Goal: Task Accomplishment & Management: Manage account settings

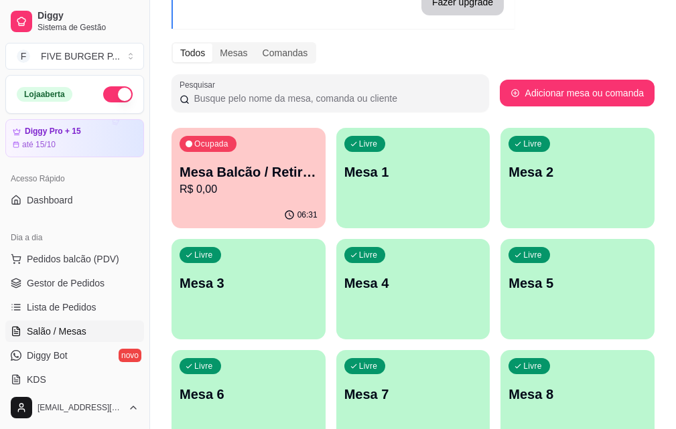
scroll to position [134, 0]
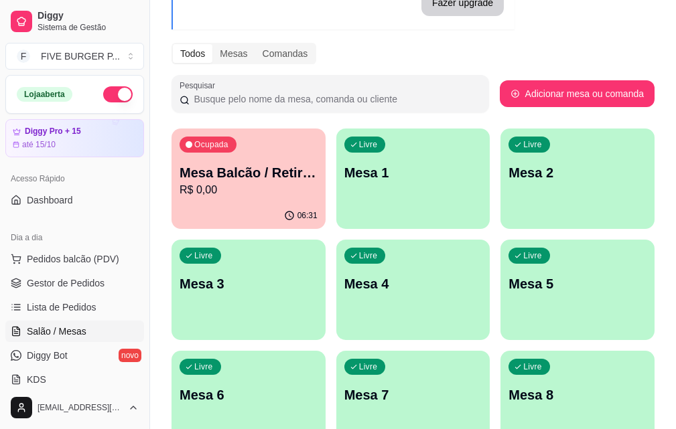
click at [254, 183] on p "R$ 0,00" at bounding box center [248, 190] width 138 height 16
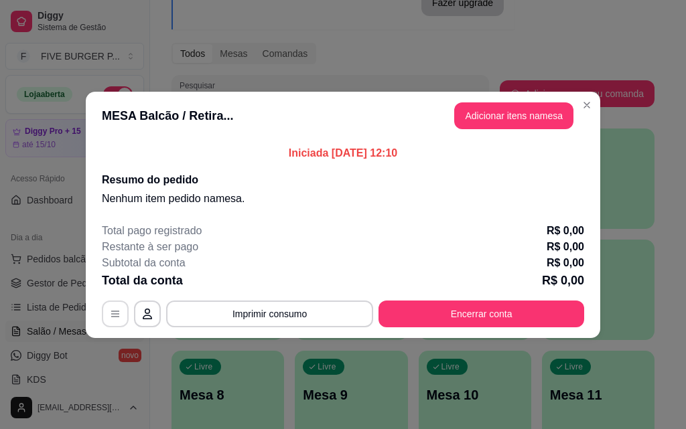
click at [109, 308] on button "button" at bounding box center [115, 314] width 27 height 27
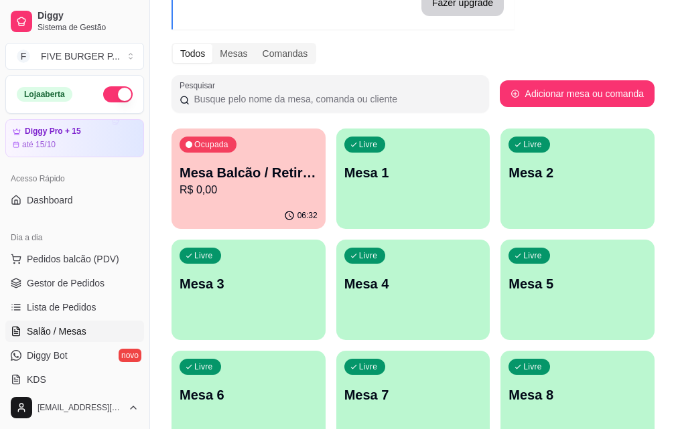
click at [221, 201] on div "Ocupada Mesa Balcão / Retirada R$ 0,00" at bounding box center [248, 166] width 154 height 74
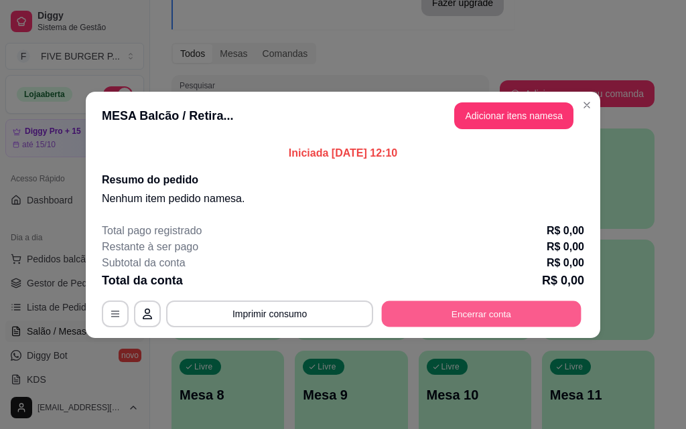
click at [475, 309] on button "Encerrar conta" at bounding box center [482, 314] width 200 height 26
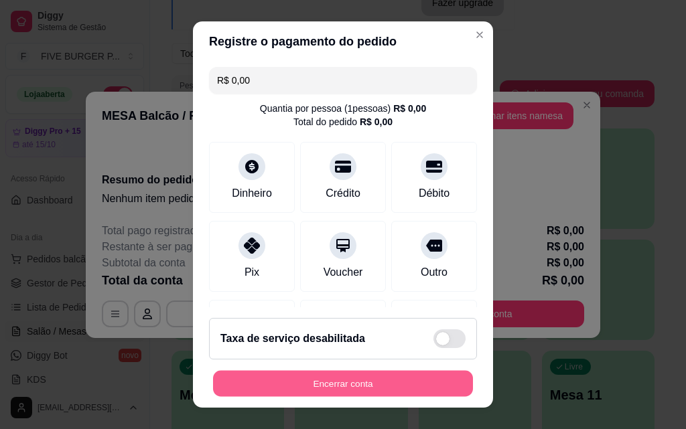
click at [333, 387] on button "Encerrar conta" at bounding box center [343, 384] width 260 height 26
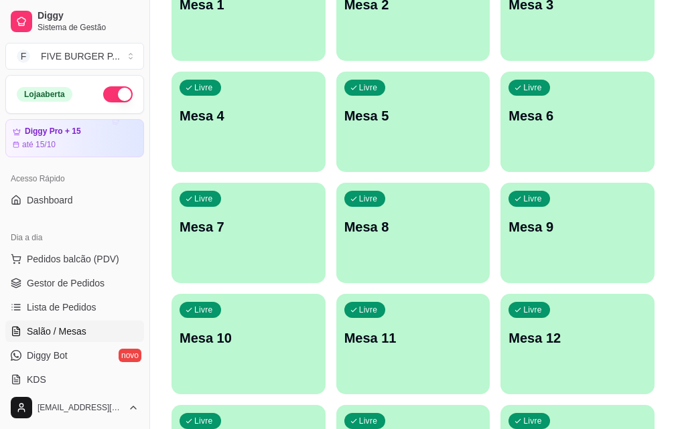
scroll to position [321, 0]
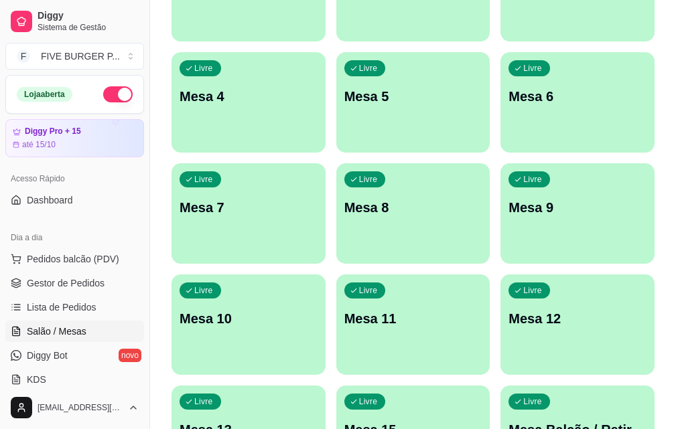
click at [500, 386] on div "Livre Mesa Balcão / Retirada" at bounding box center [577, 428] width 154 height 84
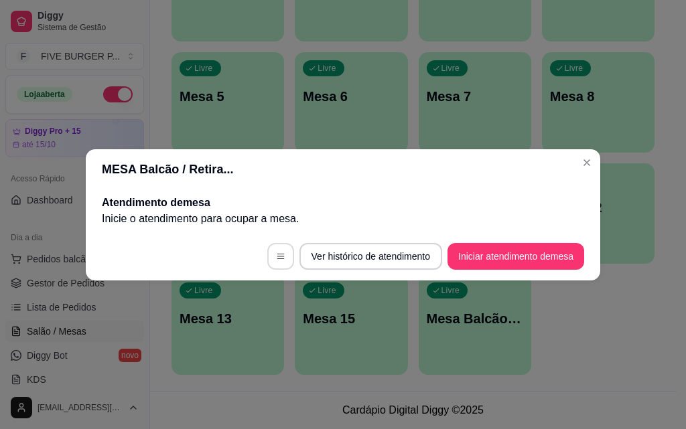
click at [276, 256] on icon "button" at bounding box center [280, 256] width 9 height 9
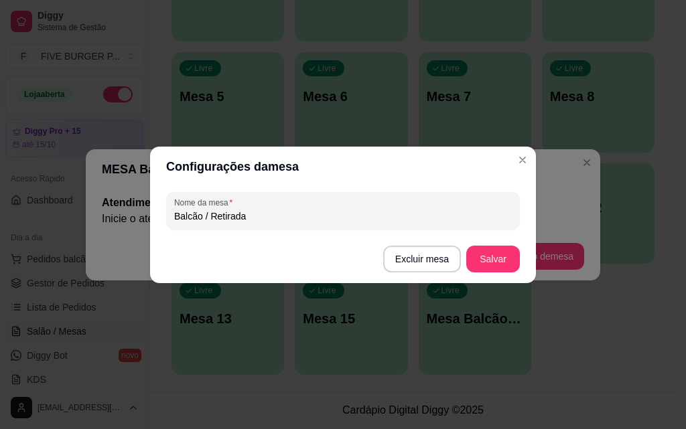
drag, startPoint x: 289, startPoint y: 216, endPoint x: 163, endPoint y: 218, distance: 125.2
click at [163, 218] on div "Nome da mesa Balcão / Retirada" at bounding box center [343, 211] width 386 height 48
type input "m"
type input "Mesa 14"
click at [507, 258] on button "Salvar" at bounding box center [493, 259] width 52 height 26
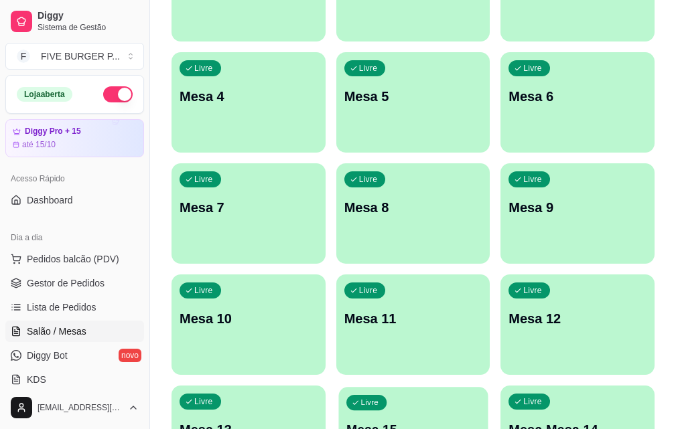
click at [346, 421] on p "Mesa 15" at bounding box center [413, 430] width 134 height 18
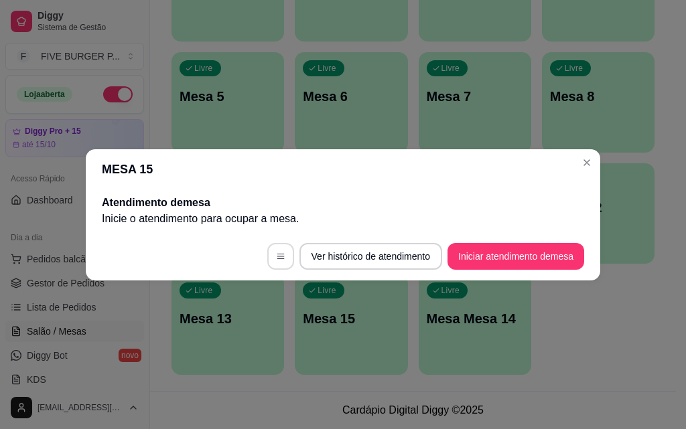
click at [276, 253] on icon "button" at bounding box center [280, 256] width 9 height 9
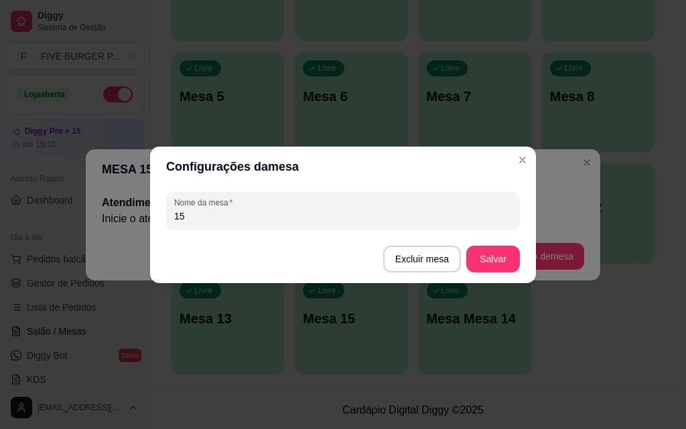
drag, startPoint x: 211, startPoint y: 222, endPoint x: 147, endPoint y: 215, distance: 64.6
click at [147, 215] on div "Configurações da mesa Nome da mesa 15 Excluir mesa Salvar" at bounding box center [343, 214] width 686 height 429
type input "14"
click at [509, 264] on button "Salvar" at bounding box center [493, 259] width 54 height 27
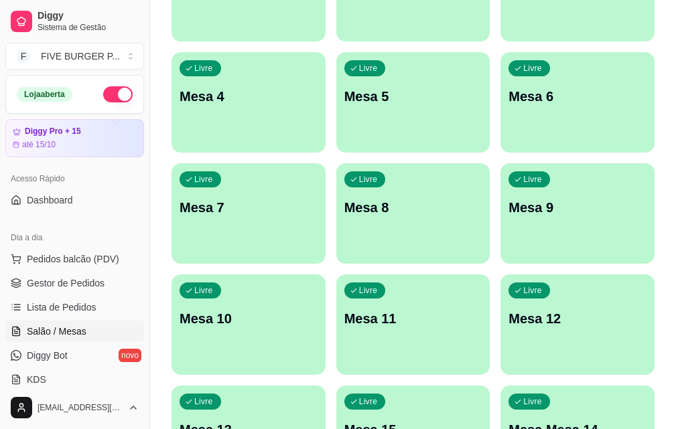
click at [500, 386] on div "Livre Mesa Mesa 14" at bounding box center [577, 428] width 154 height 84
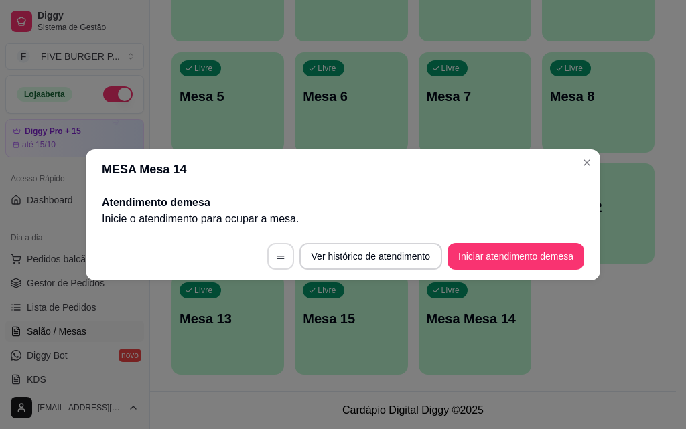
click at [281, 258] on button "button" at bounding box center [280, 256] width 27 height 27
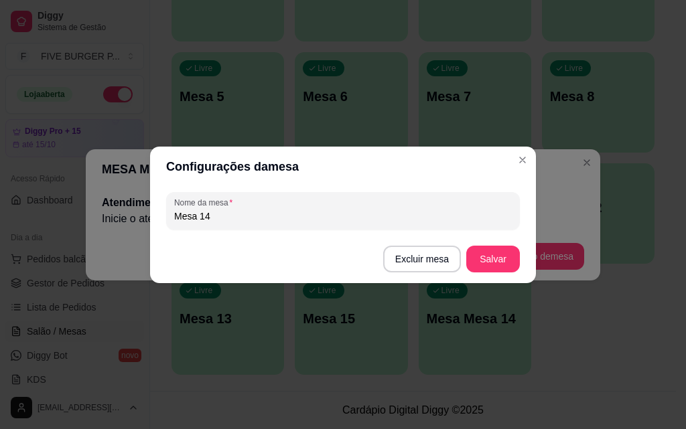
drag, startPoint x: 218, startPoint y: 217, endPoint x: 96, endPoint y: 214, distance: 122.6
click at [96, 214] on div "Configurações da mesa Nome da mesa Mesa 14 Excluir mesa Salvar" at bounding box center [343, 214] width 686 height 429
click at [511, 264] on button "Salvar" at bounding box center [493, 259] width 52 height 26
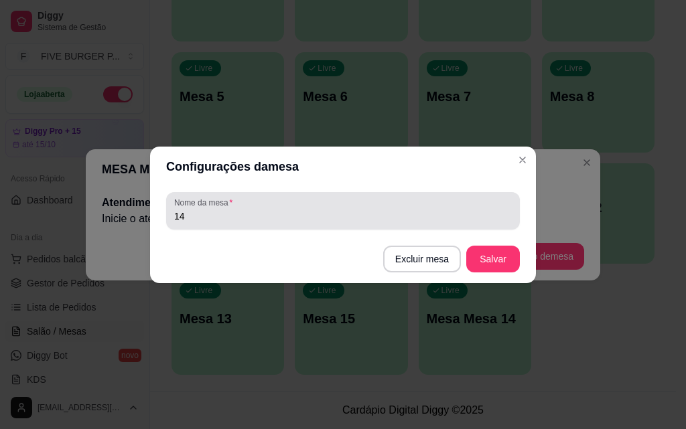
click at [243, 218] on input "14" at bounding box center [342, 216] width 337 height 13
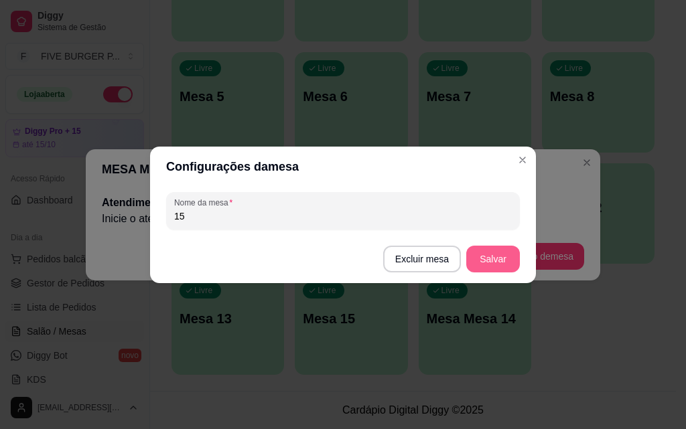
type input "15"
click at [485, 250] on button "Salvar" at bounding box center [493, 259] width 54 height 27
